Goal: Share content: Share content

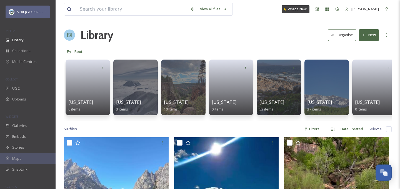
click at [26, 11] on span "Visit [GEOGRAPHIC_DATA] Parks" at bounding box center [43, 11] width 53 height 5
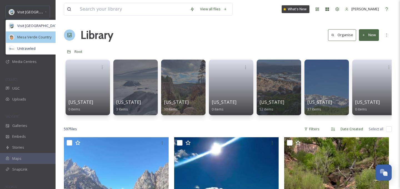
click at [20, 35] on span "Mesa Verde Country" at bounding box center [34, 36] width 34 height 5
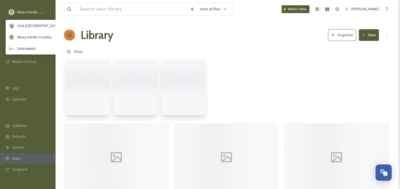
scroll to position [24, 0]
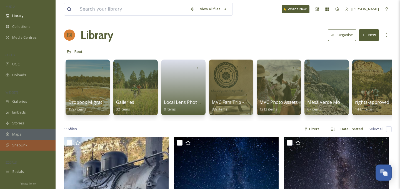
click at [25, 144] on span "SnapLink" at bounding box center [19, 144] width 15 height 5
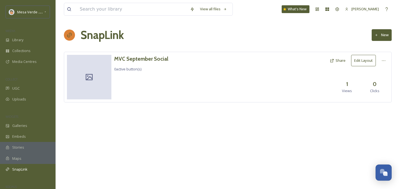
scroll to position [24, 0]
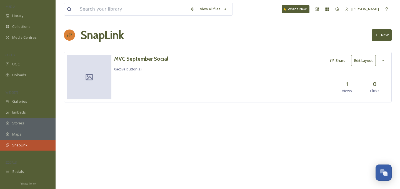
click at [13, 145] on span "SnapLink" at bounding box center [19, 144] width 15 height 5
click at [16, 177] on div "Privacy Policy" at bounding box center [28, 183] width 56 height 12
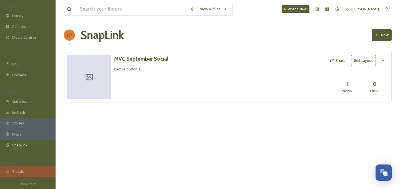
click at [17, 173] on span "Socials" at bounding box center [18, 171] width 12 height 5
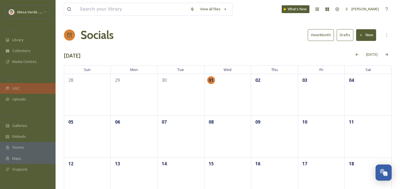
click at [22, 93] on div "UGC" at bounding box center [28, 88] width 56 height 11
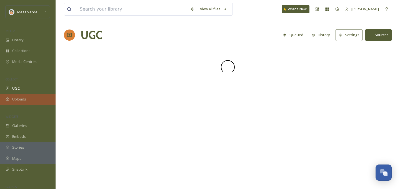
click at [21, 100] on span "Uploads" at bounding box center [19, 99] width 14 height 5
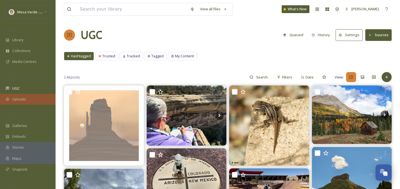
click at [15, 97] on span "Uploads" at bounding box center [19, 99] width 14 height 5
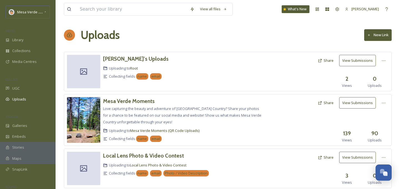
scroll to position [16, 0]
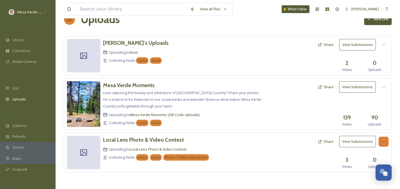
click at [382, 140] on icon at bounding box center [384, 141] width 4 height 4
click at [163, 141] on h3 "Local Lens Photo & Video Contest" at bounding box center [143, 139] width 81 height 7
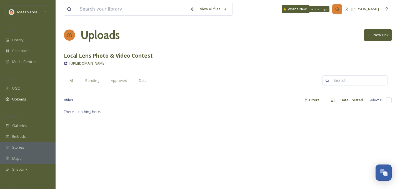
click at [340, 11] on icon at bounding box center [337, 9] width 4 height 4
click at [94, 76] on div "Pending" at bounding box center [93, 80] width 26 height 11
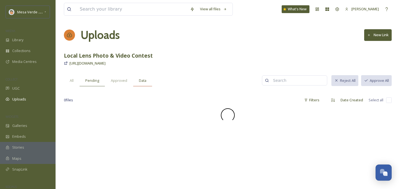
click at [142, 80] on span "Data" at bounding box center [143, 80] width 8 height 5
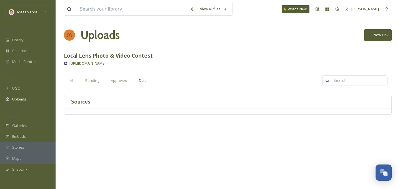
click at [112, 86] on div "View all files What's New Kass Vinsel Uploads New Link Local Lens Photo & Video…" at bounding box center [228, 141] width 345 height 283
click at [113, 82] on span "Approved" at bounding box center [119, 80] width 16 height 5
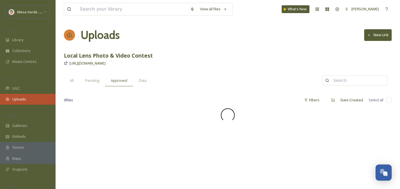
click at [27, 99] on div "Uploads" at bounding box center [28, 99] width 56 height 11
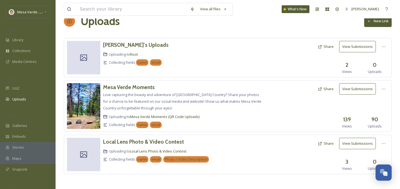
scroll to position [16, 0]
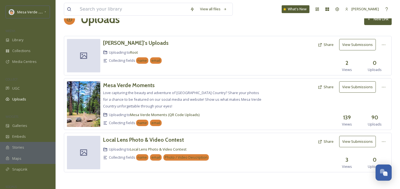
click at [381, 135] on div "Local Lens Photo & Video Contest Uploading to Local Lens Photo & Video Contest …" at bounding box center [228, 152] width 328 height 39
click at [383, 142] on icon at bounding box center [384, 141] width 4 height 4
click at [372, 154] on span "View Link" at bounding box center [378, 153] width 16 height 5
click at [324, 141] on button "Share" at bounding box center [325, 141] width 21 height 11
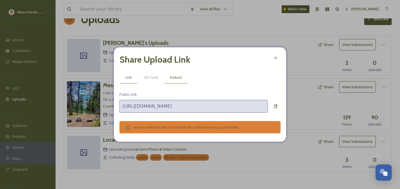
click at [170, 73] on div "Embed" at bounding box center [175, 77] width 23 height 11
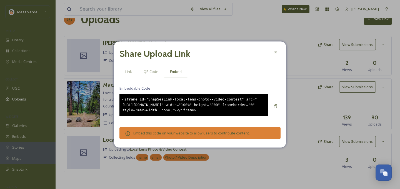
click at [205, 111] on div "<iframe id="SnapSeaLink-local-lens-photo--video-contest" src="[URL][DOMAIN_NAME…" at bounding box center [194, 105] width 149 height 22
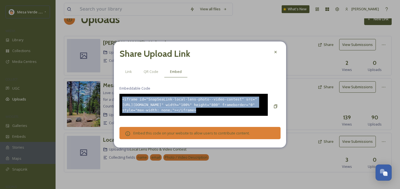
click at [205, 111] on div "<iframe id="SnapSeaLink-local-lens-photo--video-contest" src="[URL][DOMAIN_NAME…" at bounding box center [194, 105] width 149 height 22
copy div "<iframe id="SnapSeaLink-local-lens-photo--video-contest" src="[URL][DOMAIN_NAME…"
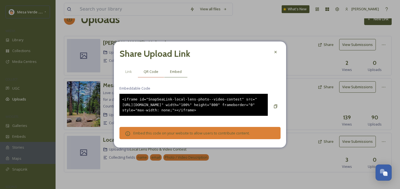
click at [148, 74] on div "QR Code" at bounding box center [151, 71] width 26 height 11
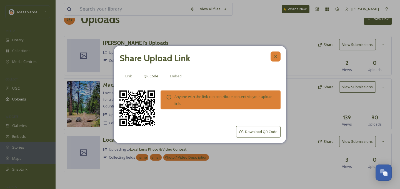
click at [276, 59] on div at bounding box center [276, 56] width 10 height 10
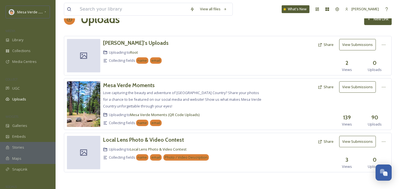
click at [364, 142] on button "View Submissions" at bounding box center [358, 141] width 37 height 11
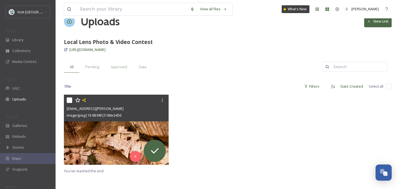
scroll to position [20, 0]
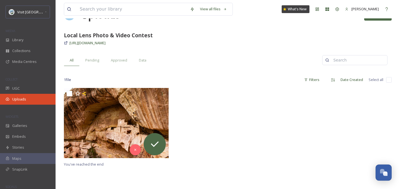
click at [20, 98] on span "Uploads" at bounding box center [19, 99] width 14 height 5
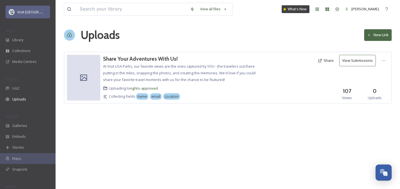
click at [39, 13] on span "Visit [GEOGRAPHIC_DATA] Parks" at bounding box center [43, 11] width 53 height 5
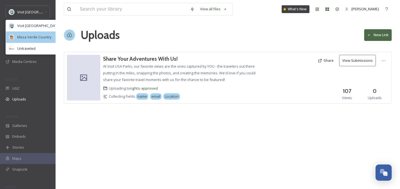
click at [33, 37] on span "Mesa Verde Country" at bounding box center [34, 36] width 34 height 5
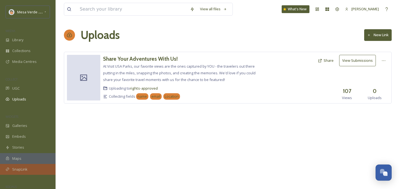
click at [19, 172] on div "SnapLink" at bounding box center [28, 169] width 56 height 11
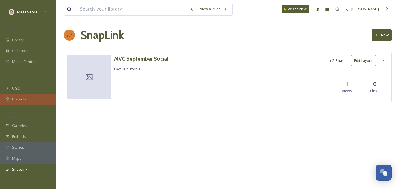
click at [17, 102] on div "Uploads" at bounding box center [28, 99] width 56 height 11
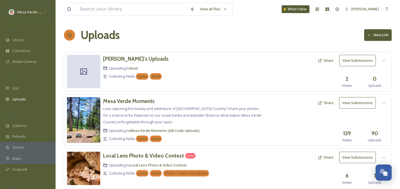
scroll to position [16, 0]
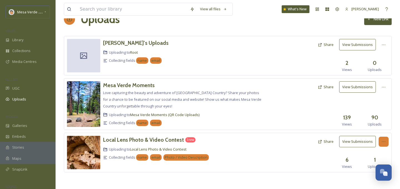
click at [382, 142] on icon at bounding box center [384, 141] width 4 height 4
click at [371, 160] on div "Edit" at bounding box center [378, 164] width 21 height 11
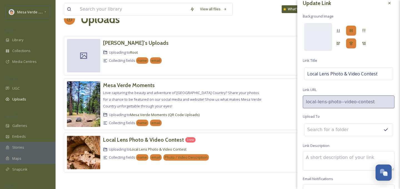
scroll to position [0, 0]
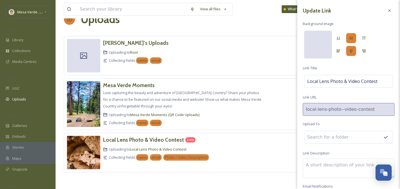
click at [316, 38] on div at bounding box center [319, 45] width 28 height 28
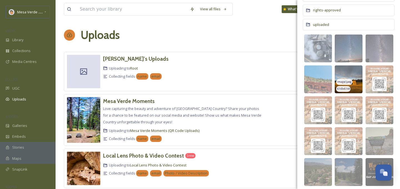
scroll to position [123, 0]
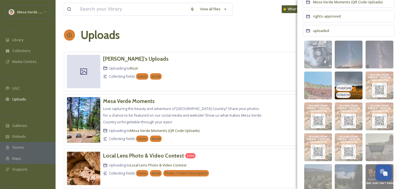
click at [348, 87] on span "image/jpeg" at bounding box center [345, 88] width 14 height 4
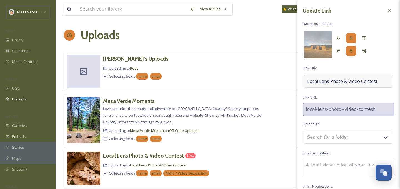
scroll to position [8, 0]
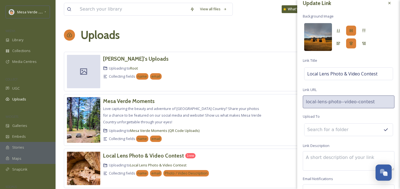
click at [319, 41] on img at bounding box center [319, 37] width 28 height 28
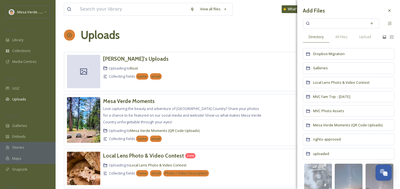
scroll to position [0, 0]
click at [333, 149] on div "uploaded" at bounding box center [349, 153] width 92 height 11
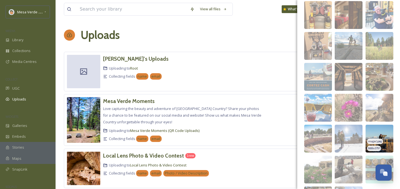
scroll to position [97, 0]
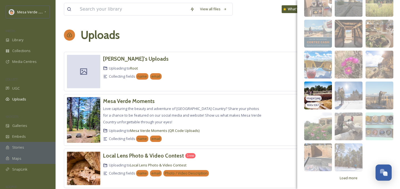
click at [323, 91] on img at bounding box center [319, 95] width 28 height 28
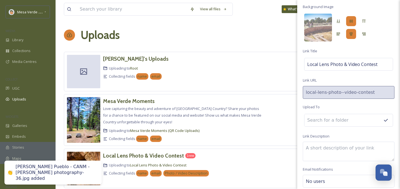
scroll to position [40, 0]
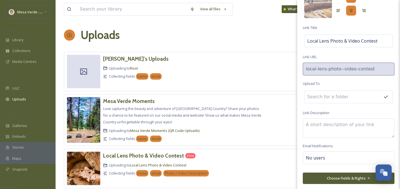
click at [320, 97] on input at bounding box center [335, 97] width 61 height 12
click at [318, 98] on input at bounding box center [335, 97] width 61 height 12
click at [315, 126] on textarea at bounding box center [349, 127] width 92 height 19
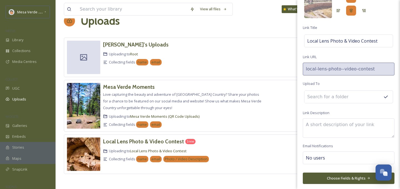
scroll to position [16, 0]
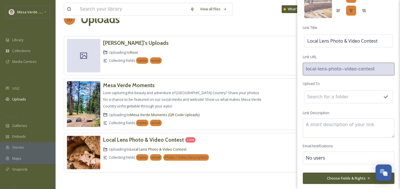
paste textarea "The Local Lens Photo & Video Contest is exclusively for local businesses, organ…"
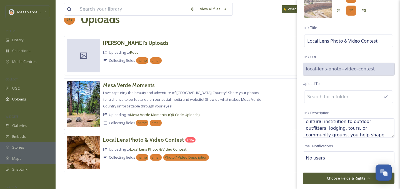
scroll to position [33, 0]
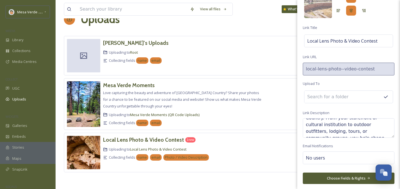
type textarea "The Local Lens Photo & Video Contest is exclusively for local businesses, organ…"
click at [322, 161] on div "No users" at bounding box center [349, 157] width 92 height 13
click at [322, 158] on input at bounding box center [334, 157] width 56 height 7
click at [321, 175] on button "Choose Fields & Rights" at bounding box center [349, 177] width 92 height 11
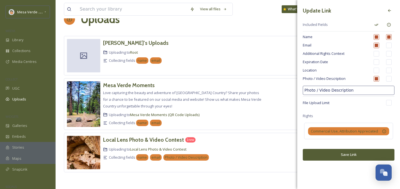
click at [349, 153] on button "Save Link" at bounding box center [349, 154] width 92 height 11
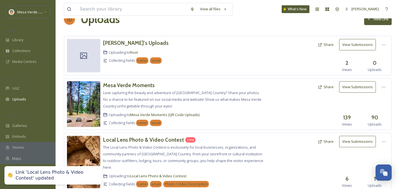
scroll to position [35, 0]
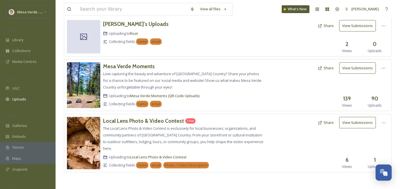
click at [325, 122] on button "Share" at bounding box center [325, 122] width 21 height 11
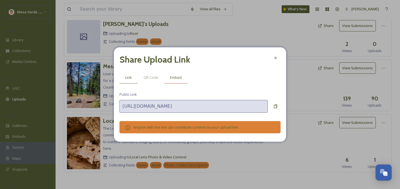
click at [174, 73] on div "Embed" at bounding box center [175, 77] width 23 height 11
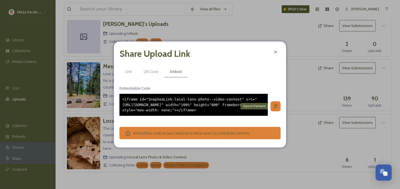
click at [278, 107] on icon at bounding box center [276, 106] width 4 height 4
